Goal: Obtain resource: Obtain resource

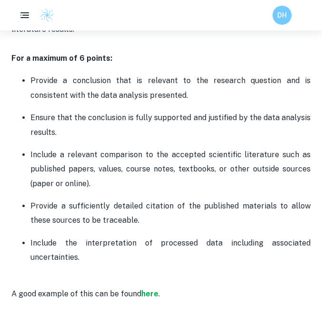
scroll to position [2126, 0]
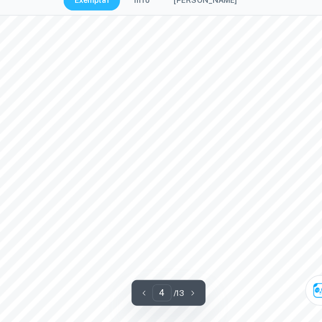
scroll to position [1413, 0]
click at [140, 265] on span "the experiment or the local community." at bounding box center [93, 263] width 102 height 6
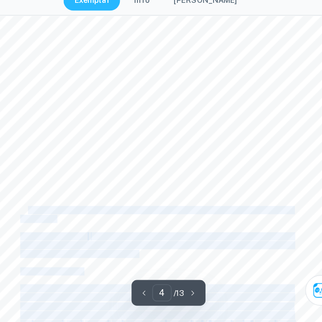
drag, startPoint x: 145, startPoint y: 264, endPoint x: 48, endPoint y: 223, distance: 105.4
click at [48, 223] on div "4 Methodology Risk Precaution Disodium EDTA salt is irritant and hazardous to h…" at bounding box center [161, 261] width 312 height 441
click at [37, 207] on div "4 Methodology Risk Precaution Disodium EDTA salt is irritant and hazardous to h…" at bounding box center [161, 261] width 312 height 441
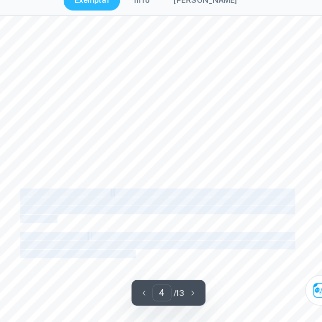
drag, startPoint x: 43, startPoint y: 208, endPoint x: 143, endPoint y: 260, distance: 113.5
click at [143, 260] on div "4 Methodology Risk Precaution Disodium EDTA salt is irritant and hazardous to h…" at bounding box center [161, 261] width 312 height 441
copy div "Environmental consideration: Eriochrome black T poses a threat to the environme…"
